Goal: Find contact information: Find contact information

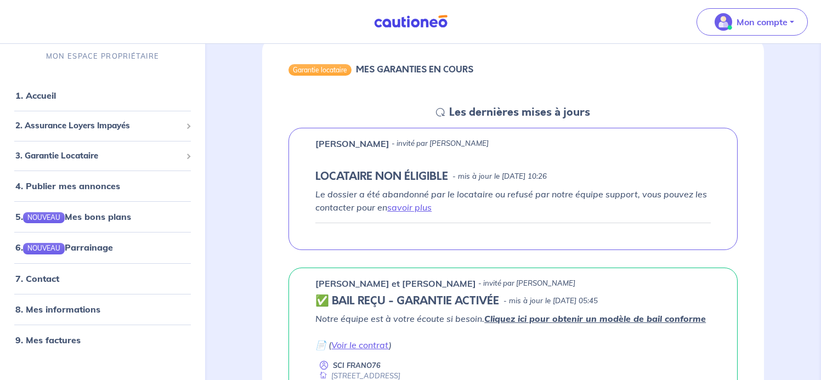
scroll to position [110, 0]
click at [404, 208] on link "savoir plus" at bounding box center [409, 206] width 44 height 11
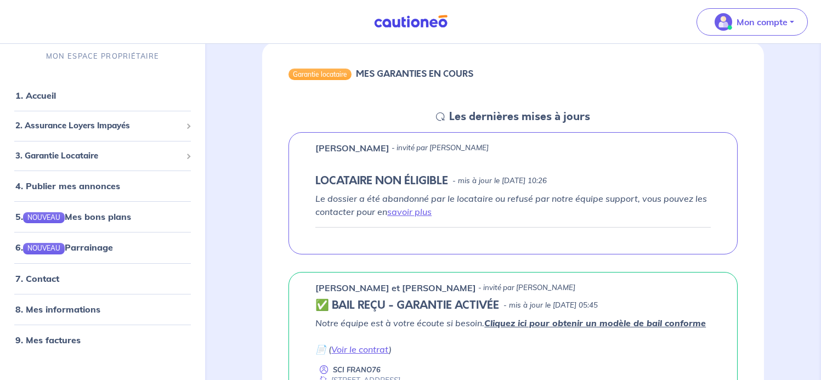
scroll to position [110, 0]
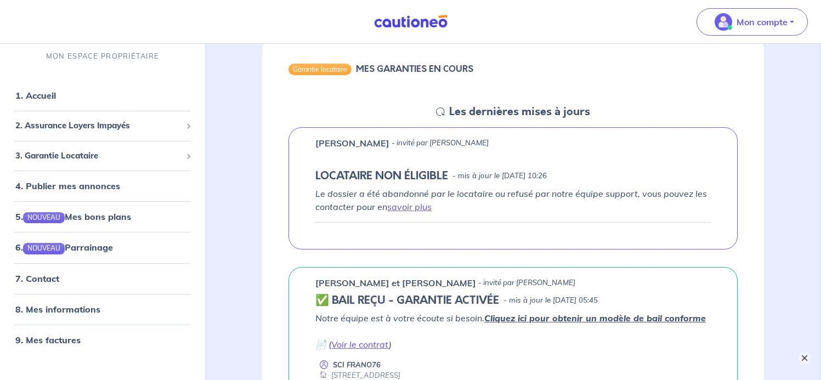
click at [802, 355] on button "×" at bounding box center [804, 357] width 13 height 13
click at [403, 205] on link "savoir plus" at bounding box center [409, 206] width 44 height 11
